Goal: Task Accomplishment & Management: Use online tool/utility

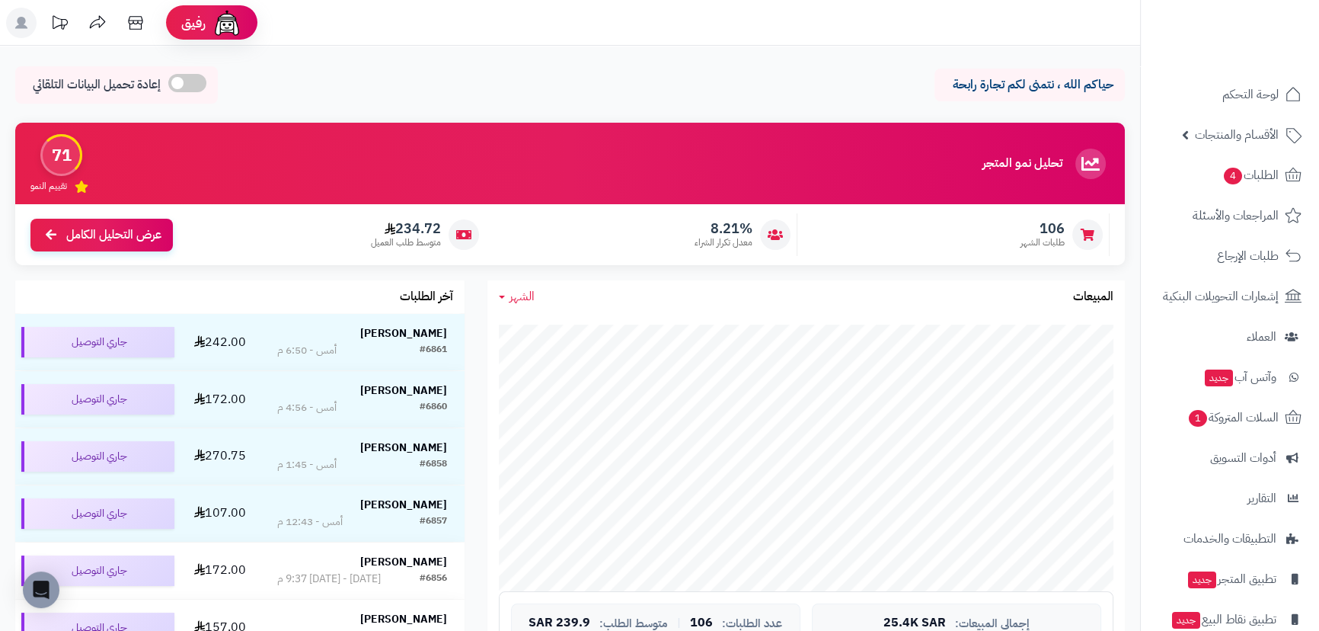
scroll to position [69, 0]
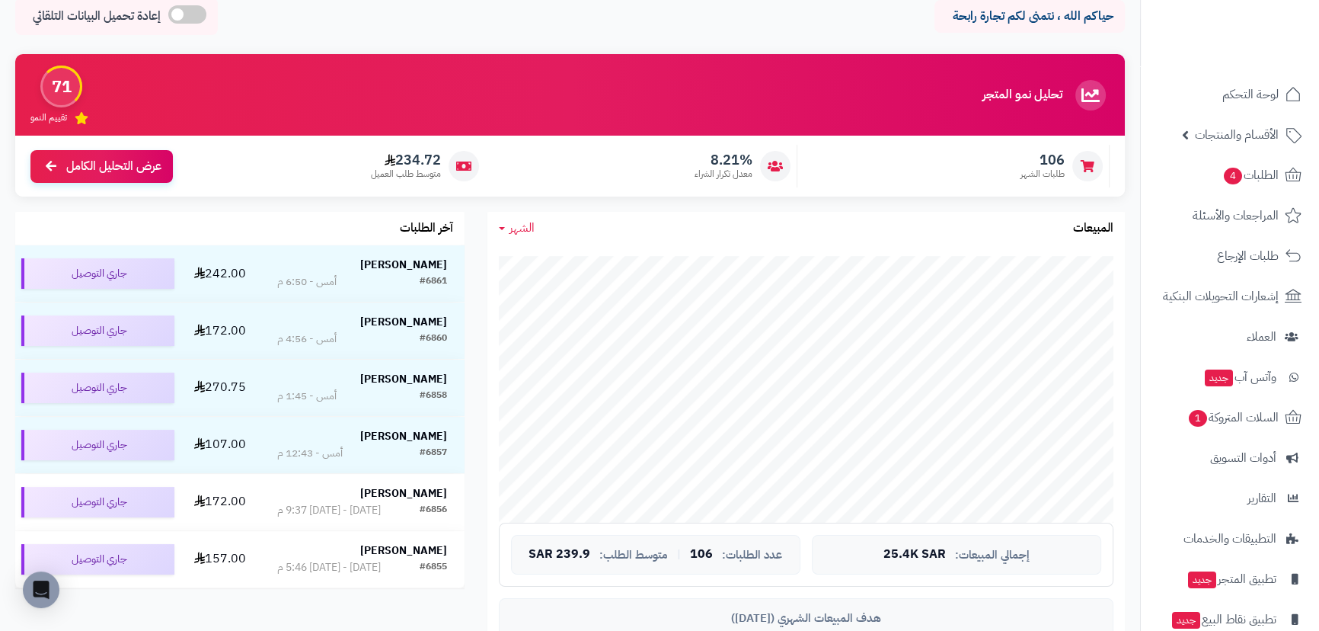
click at [528, 241] on div "الشهر اليوم الأسبوع الشهر السنة المبيعات" at bounding box center [807, 228] width 638 height 33
click at [527, 236] on div "الشهر اليوم الأسبوع الشهر السنة المبيعات" at bounding box center [807, 228] width 638 height 33
click at [521, 231] on span "الشهر" at bounding box center [522, 228] width 25 height 18
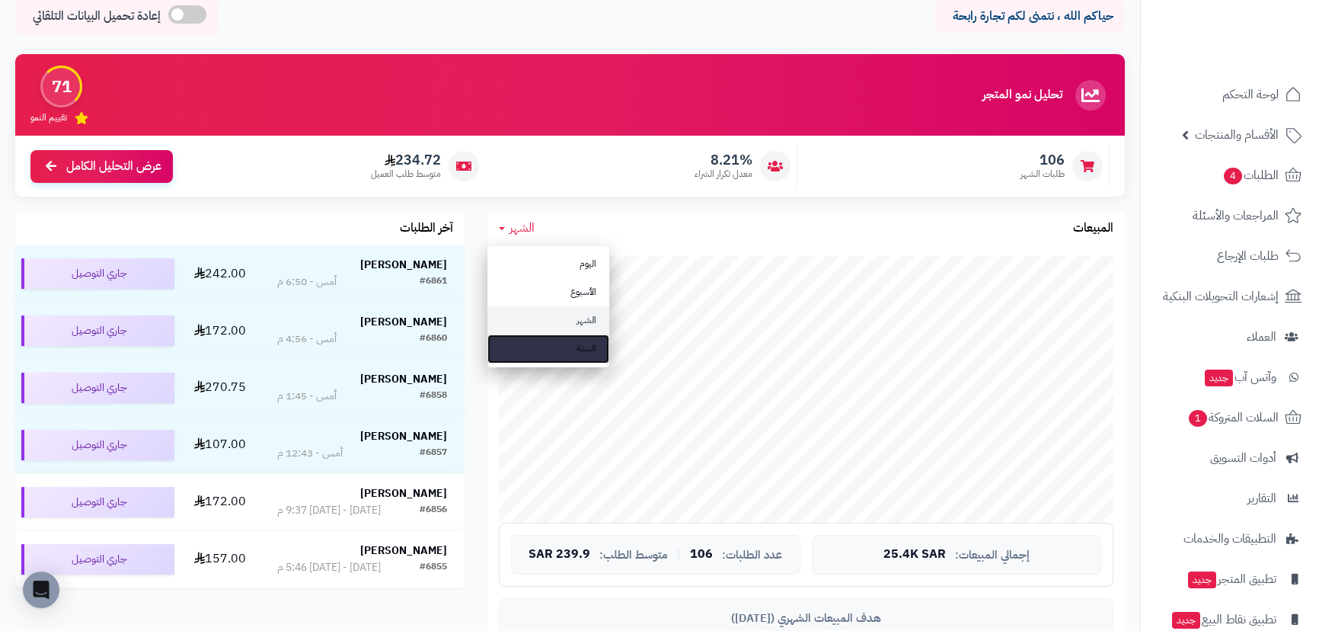
drag, startPoint x: 590, startPoint y: 345, endPoint x: 614, endPoint y: 356, distance: 25.9
click at [590, 345] on link "السنة" at bounding box center [549, 348] width 122 height 28
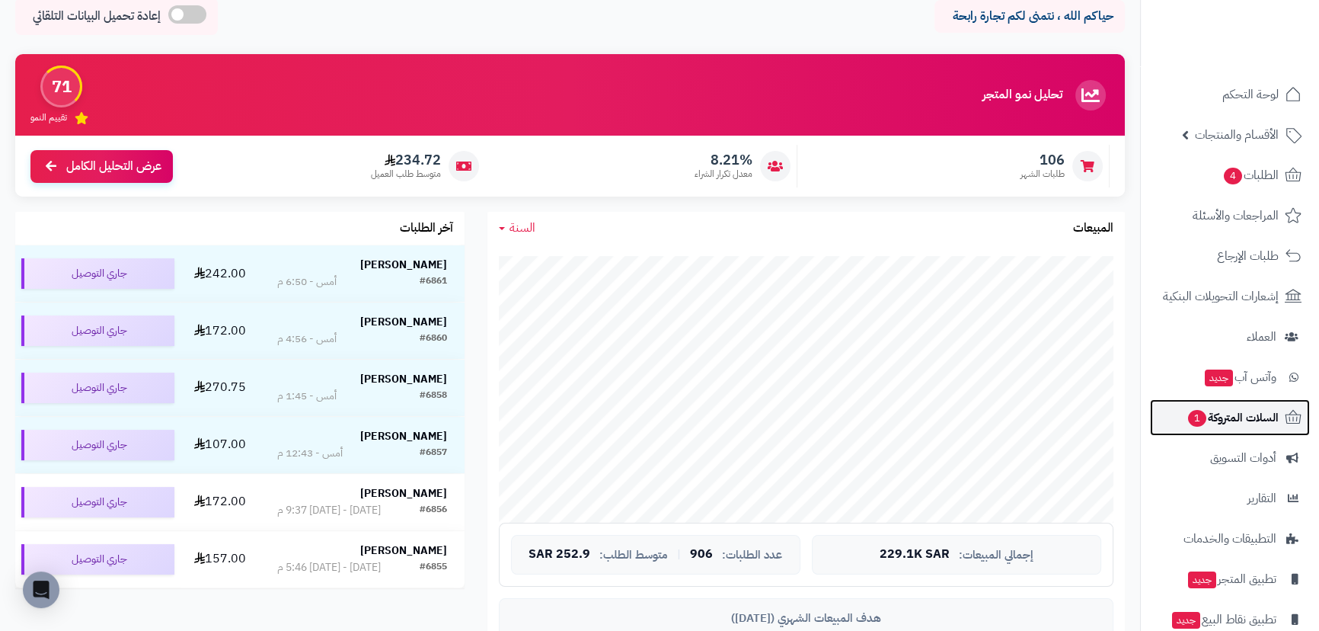
click at [1181, 434] on link "السلات المتروكة 1" at bounding box center [1230, 417] width 160 height 37
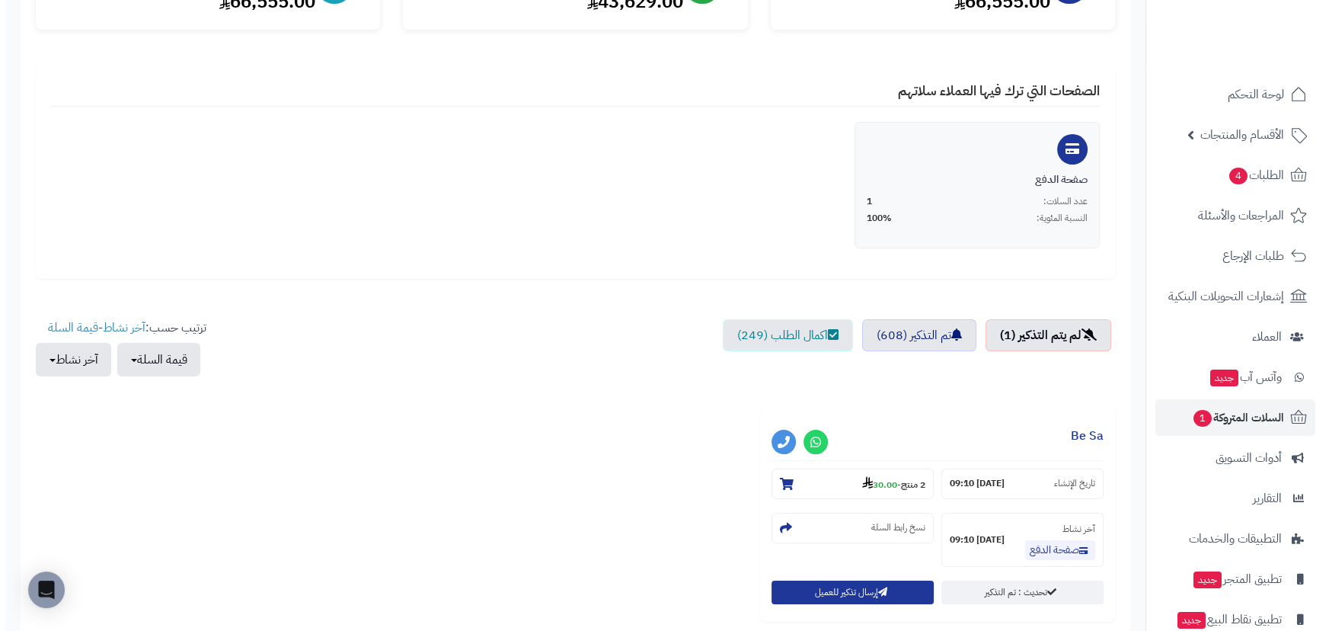
scroll to position [346, 0]
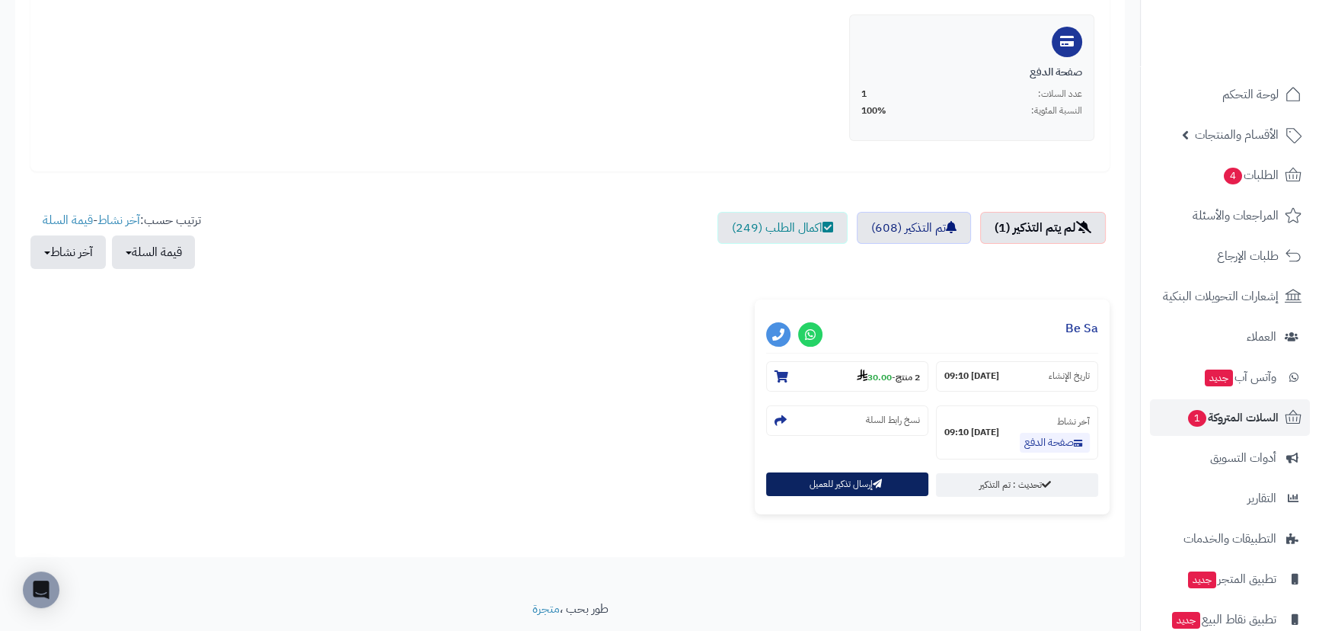
click at [853, 487] on button "إرسال تذكير للعميل" at bounding box center [847, 484] width 162 height 24
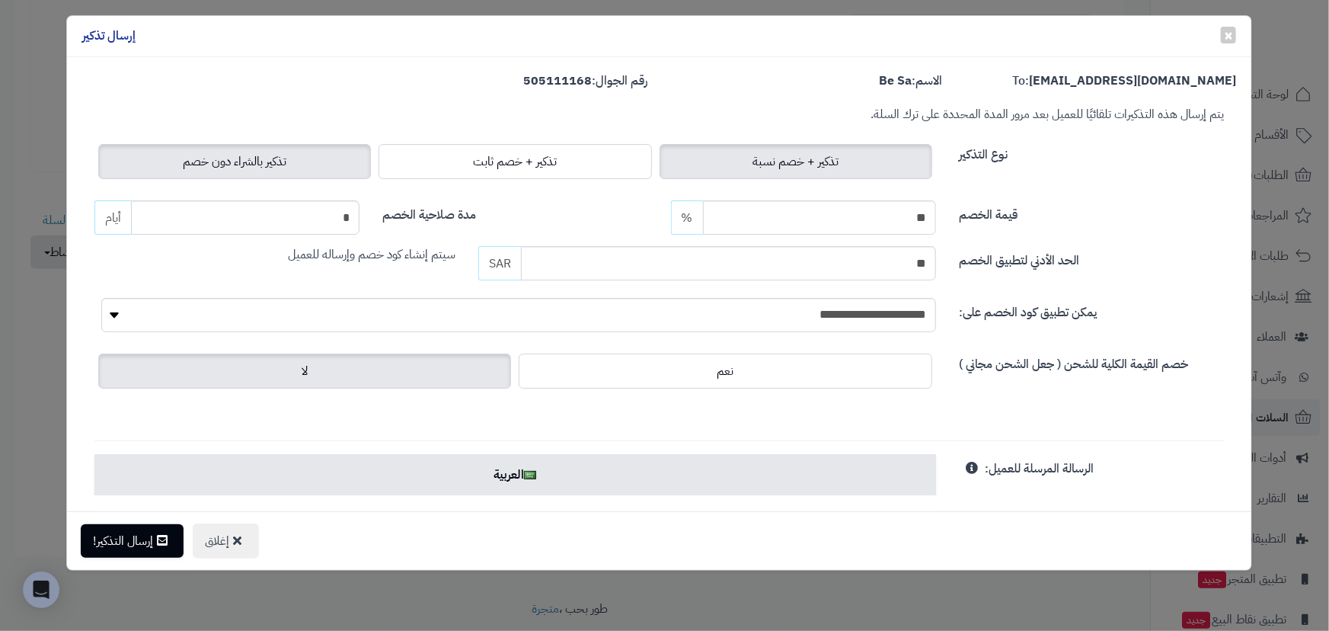
click at [272, 162] on span "تذكير بالشراء دون خصم" at bounding box center [235, 161] width 104 height 18
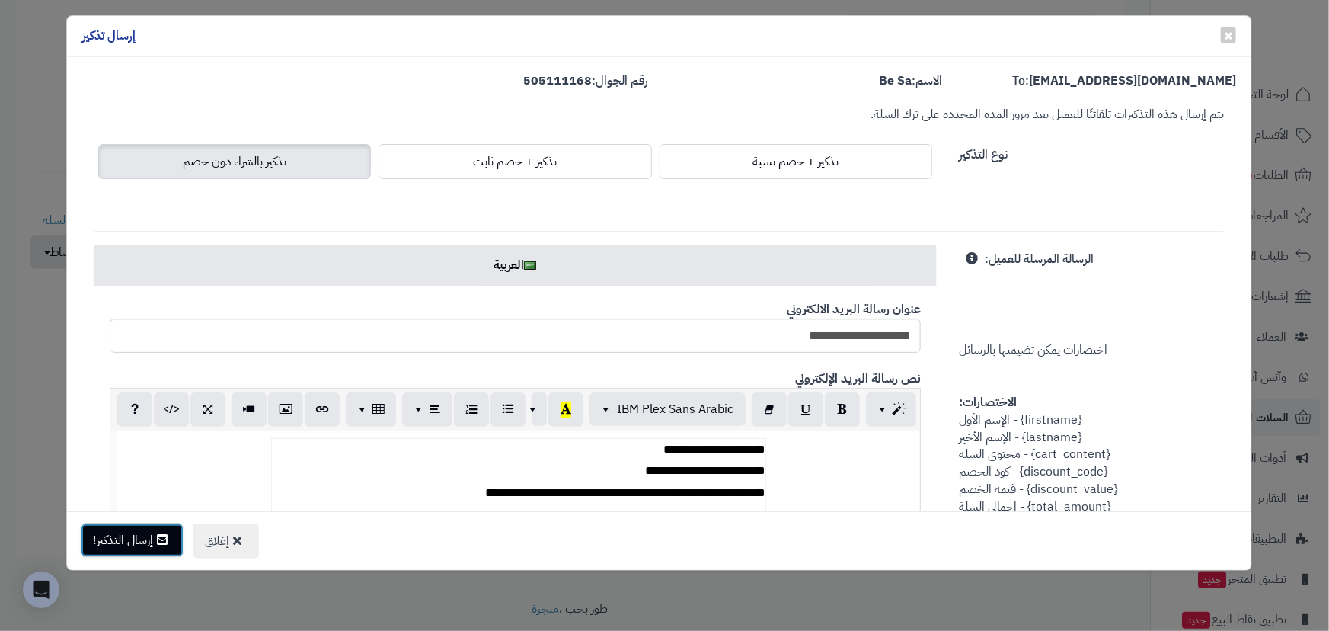
click at [139, 533] on button "إرسال التذكير!" at bounding box center [132, 540] width 103 height 34
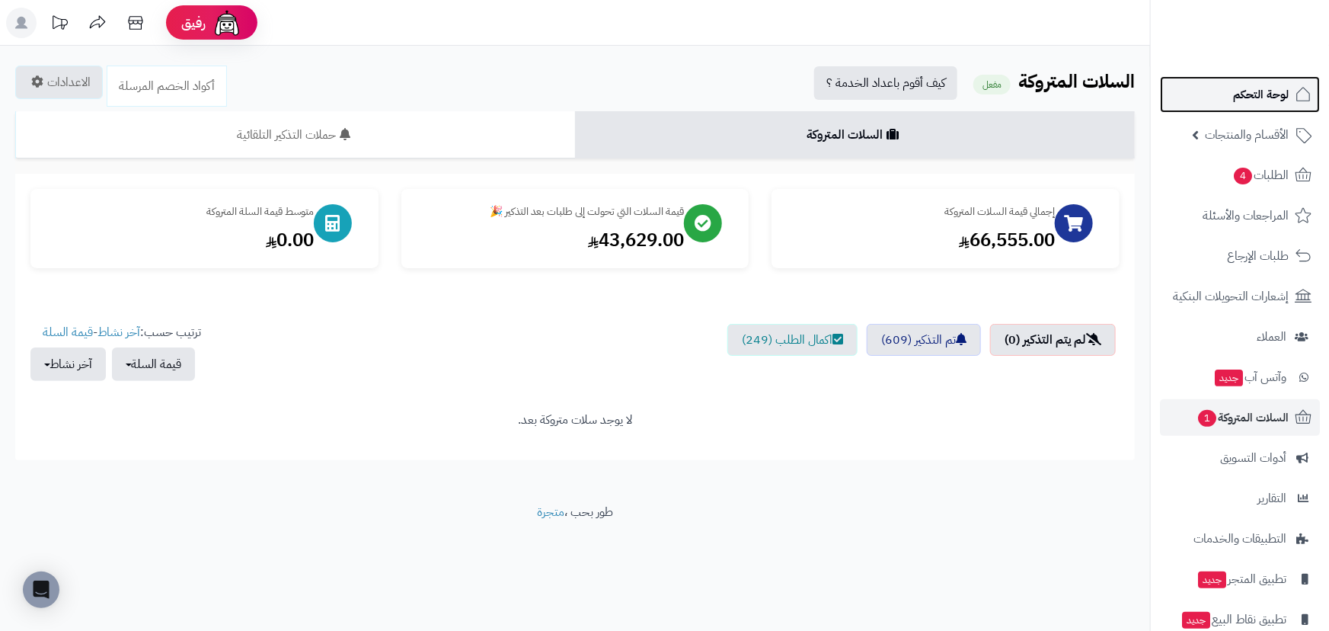
click at [1253, 98] on span "لوحة التحكم" at bounding box center [1261, 94] width 56 height 21
